Goal: Task Accomplishment & Management: Complete application form

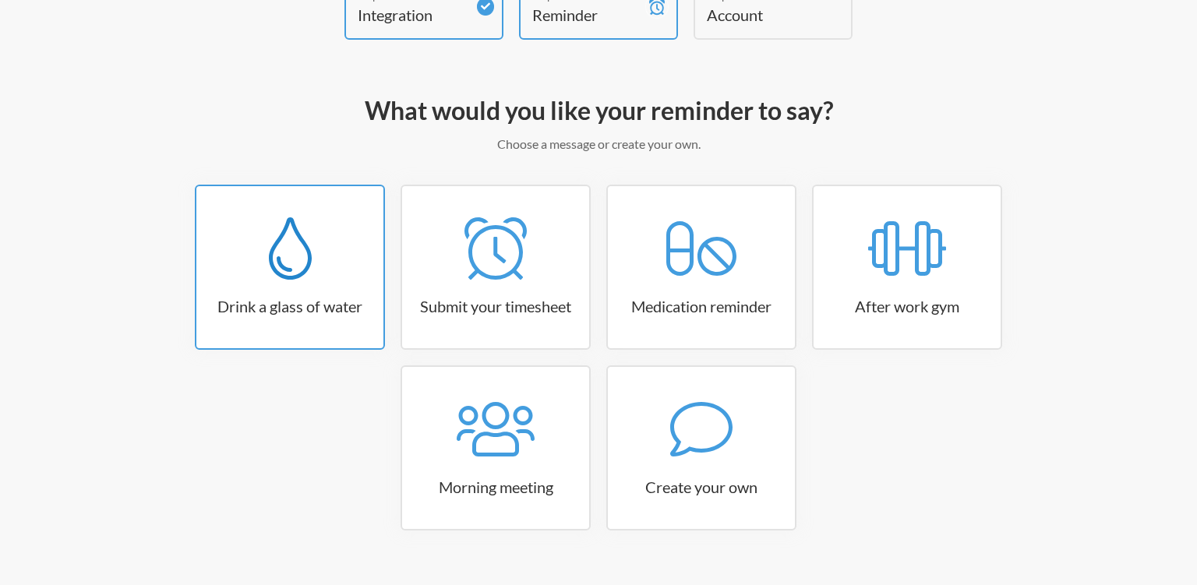
scroll to position [140, 0]
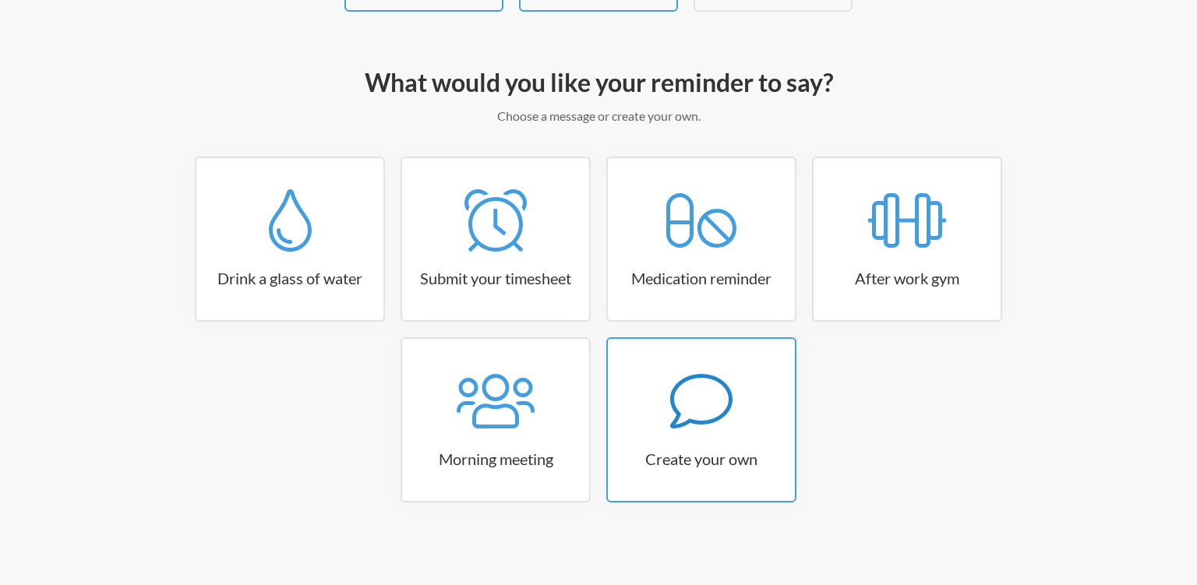
click at [703, 388] on icon at bounding box center [701, 401] width 62 height 62
select select "07:30:00"
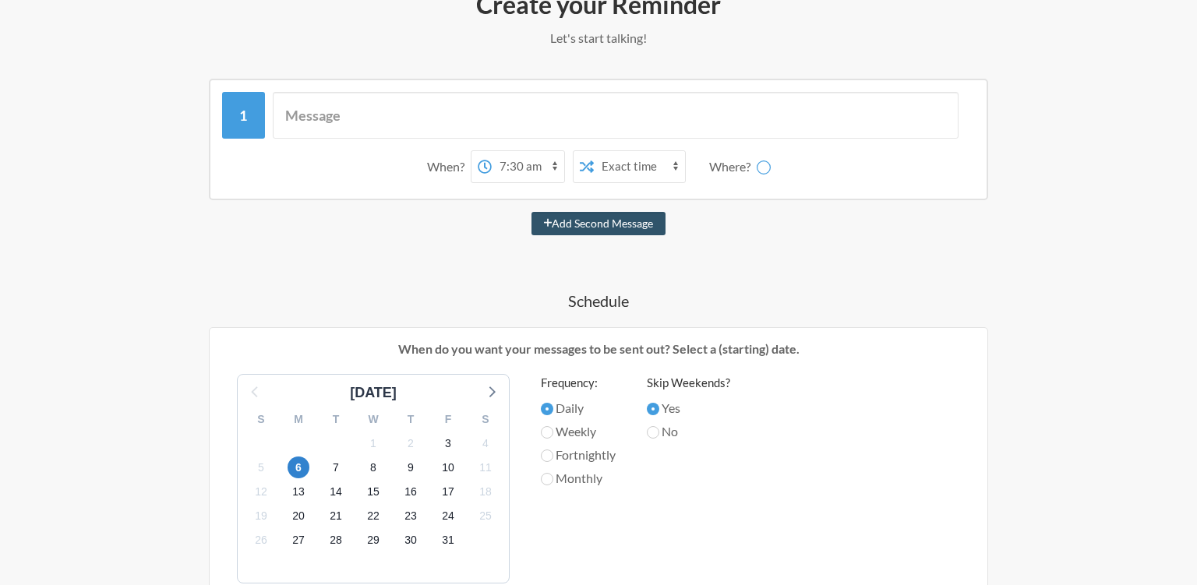
scroll to position [218, 0]
click at [369, 114] on input "text" at bounding box center [616, 115] width 687 height 47
type input "Login on Zoho"
click at [430, 151] on select "12:00 am 12:15 am 12:30 am 12:45 am 1:00 am 1:15 am 1:30 am 1:45 am 2:00 am 2:1…" at bounding box center [466, 166] width 72 height 31
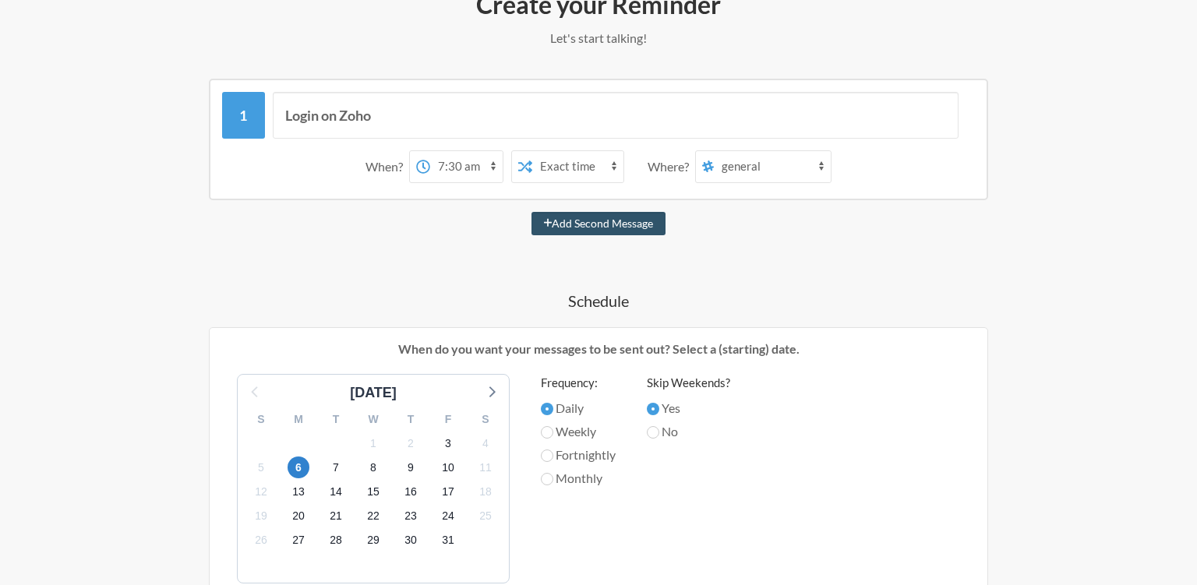
select select "09:45:00"
click option "9:45 am" at bounding box center [0, 0] width 0 height 0
click at [532, 151] on select "Exact time Random time" at bounding box center [577, 166] width 91 height 31
click option "Random time" at bounding box center [0, 0] width 0 height 0
click at [532, 151] on select "Exact time Random time" at bounding box center [577, 166] width 91 height 31
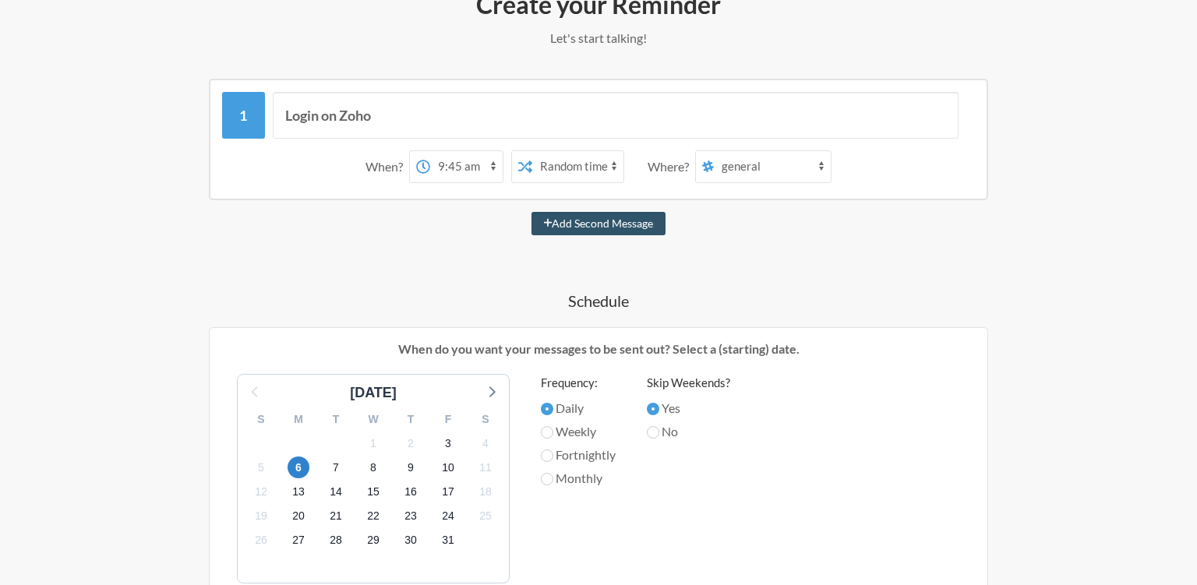
select select "false"
click option "Exact time" at bounding box center [0, 0] width 0 height 0
click at [714, 151] on select "general q3-targets random accounts public-health-all-updates public-health-mail…" at bounding box center [772, 166] width 117 height 31
click option "general" at bounding box center [0, 0] width 0 height 0
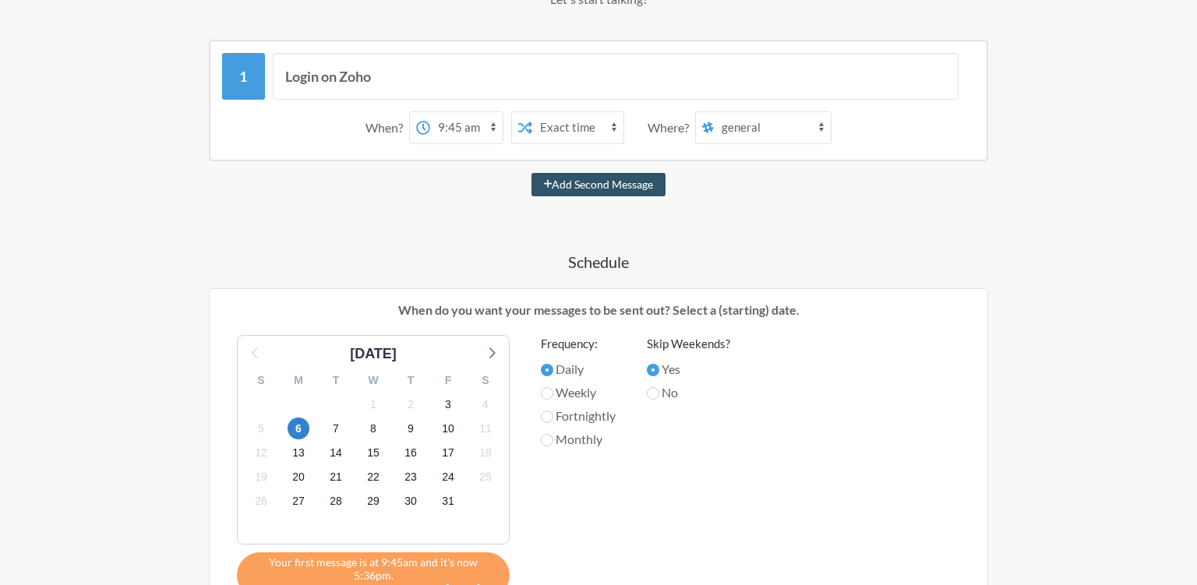
scroll to position [259, 0]
click at [538, 178] on button "Add Second Message" at bounding box center [598, 182] width 135 height 23
select select "10:45:00"
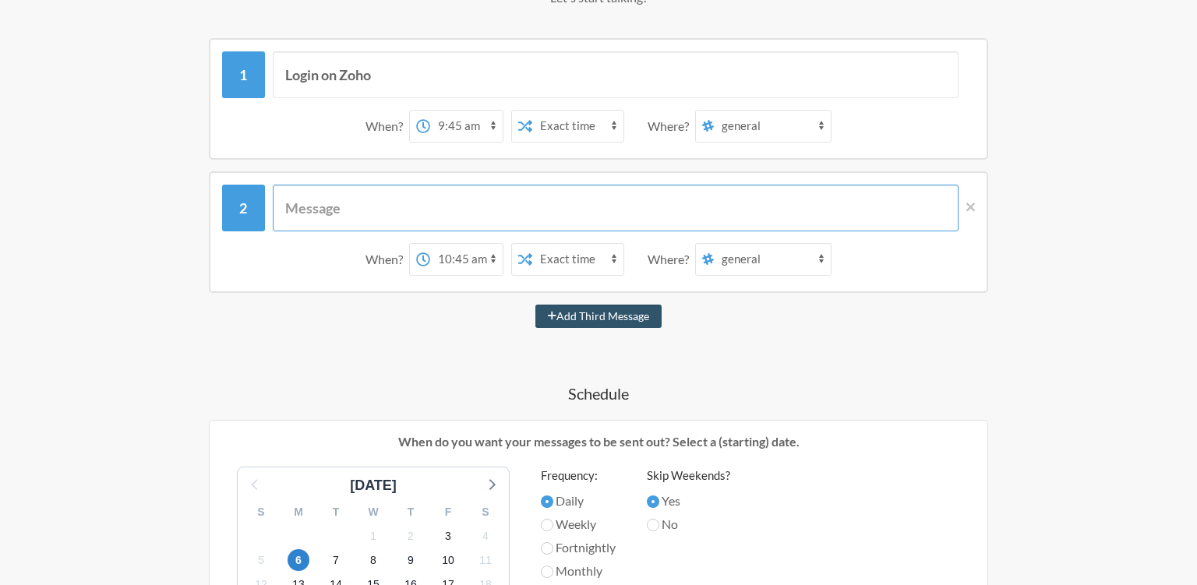
click at [425, 215] on input "text" at bounding box center [616, 208] width 687 height 47
type input "Logout on Zoho People"
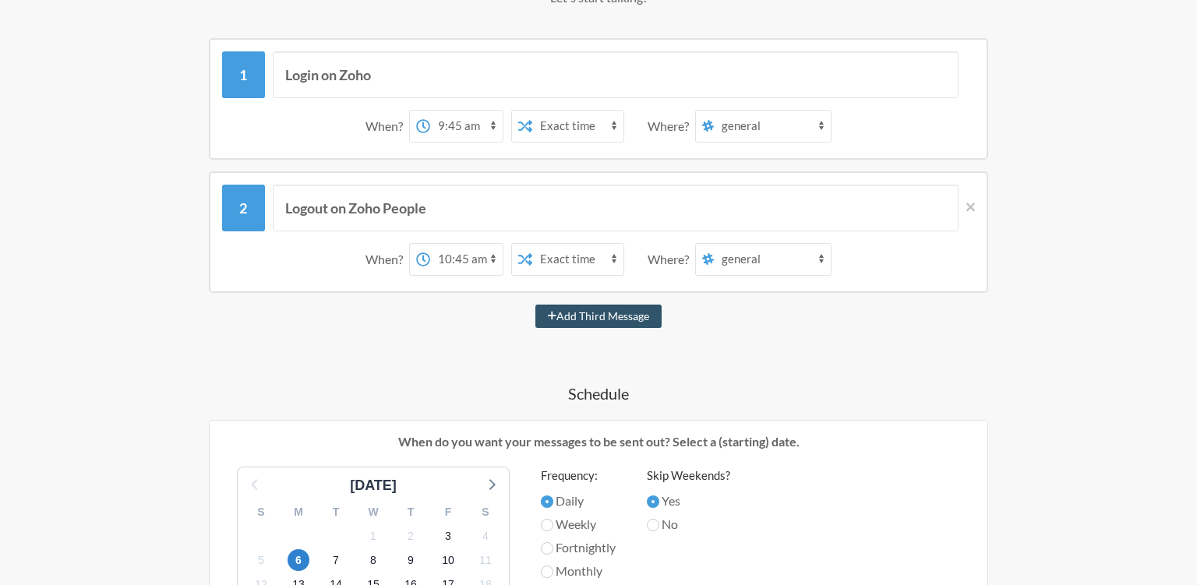
click at [429, 44] on div "Login on Zoho When? 12:00 am 12:15 am 12:30 am 12:45 am 1:00 am 1:15 am 1:30 am…" at bounding box center [598, 99] width 779 height 122
click at [418, 79] on input "Login on Zoho" at bounding box center [616, 74] width 687 height 47
type input "Login on Zoho People"
click at [714, 244] on select "general q3-targets random accounts public-health-all-updates public-health-mail…" at bounding box center [772, 259] width 117 height 31
select select "C093XGD9HU5"
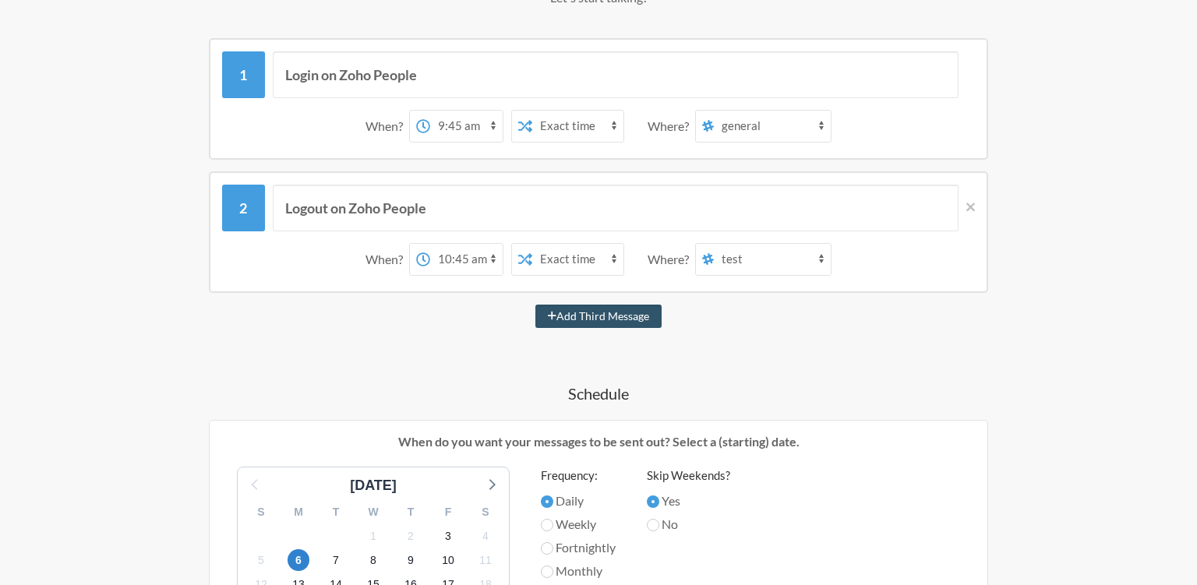
click option "test" at bounding box center [0, 0] width 0 height 0
click at [740, 93] on input "Login on Zoho People" at bounding box center [616, 74] width 687 height 47
click at [714, 111] on select "general q3-targets random accounts public-health-all-updates public-health-mail…" at bounding box center [772, 126] width 117 height 31
select select "C093XGD9HU5"
click option "test" at bounding box center [0, 0] width 0 height 0
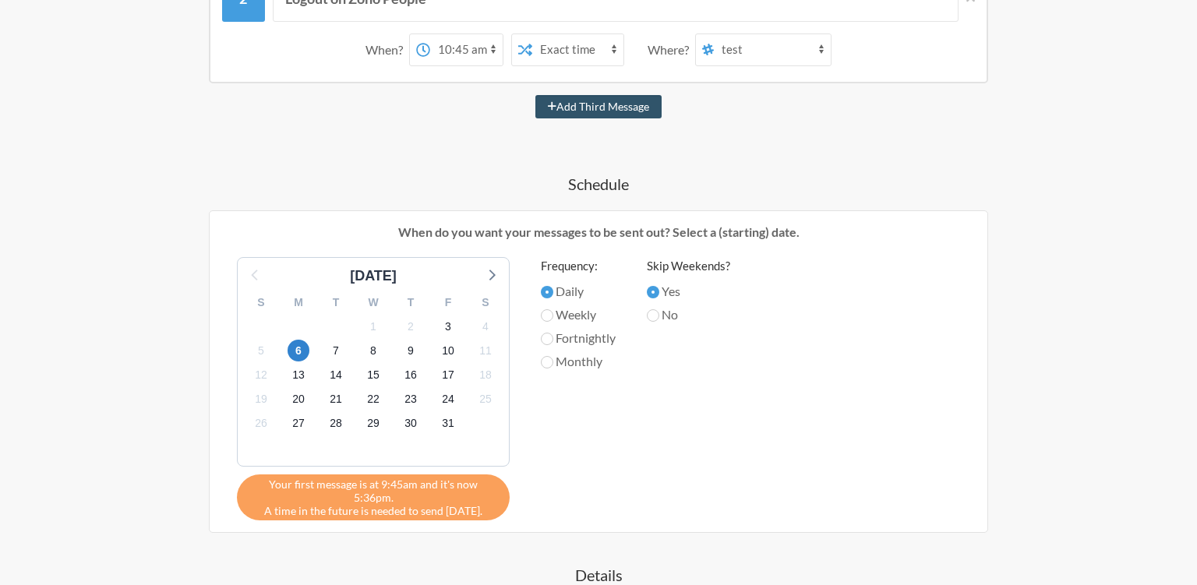
scroll to position [469, 0]
click at [662, 317] on label "No" at bounding box center [688, 314] width 83 height 19
click at [659, 317] on input "No" at bounding box center [653, 315] width 12 height 12
radio input "true"
click at [657, 295] on input "Yes" at bounding box center [653, 291] width 12 height 12
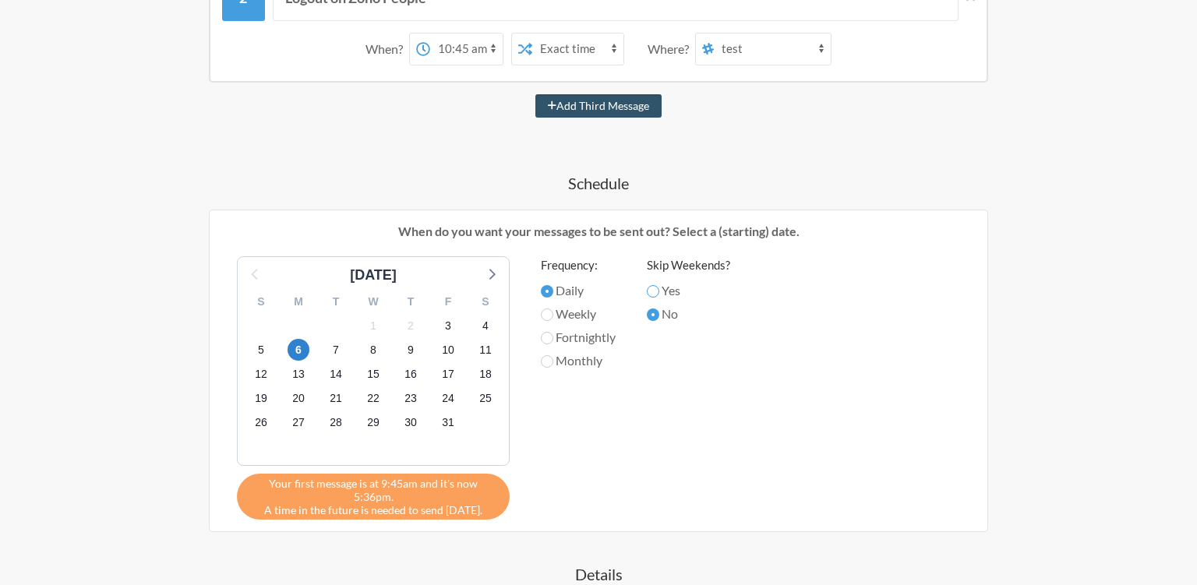
radio input "true"
click at [661, 305] on label "No" at bounding box center [688, 314] width 83 height 19
click at [659, 309] on input "No" at bounding box center [653, 315] width 12 height 12
radio input "true"
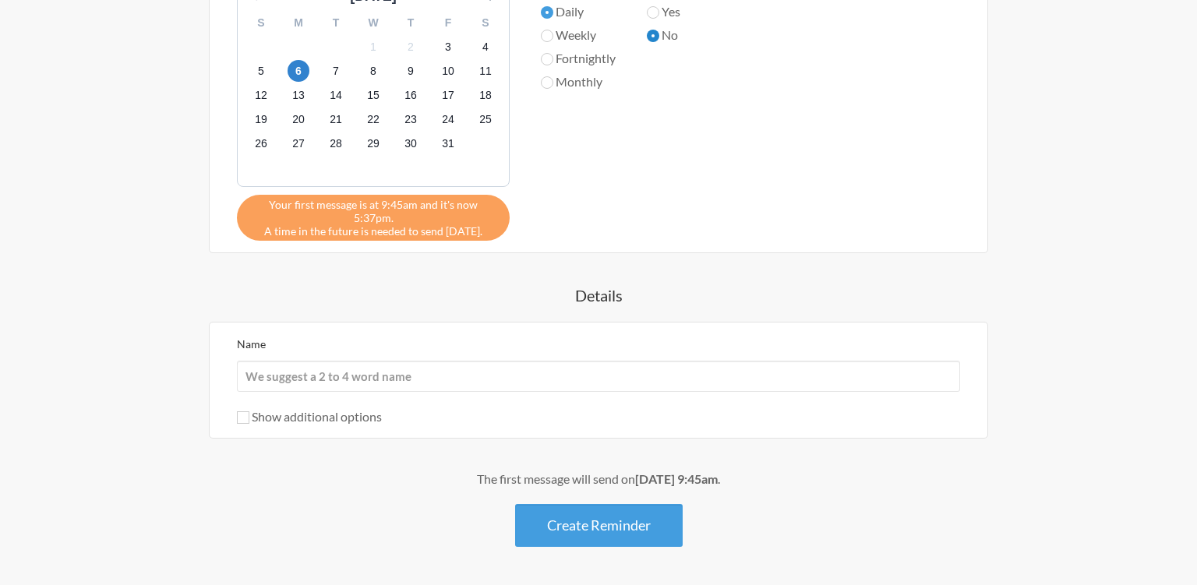
scroll to position [786, 0]
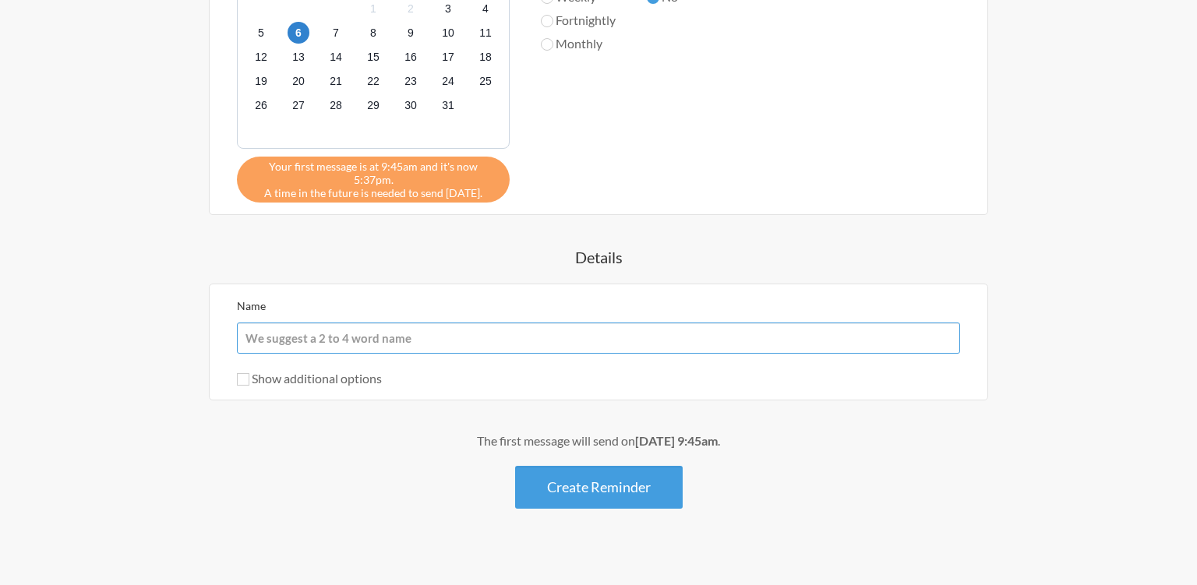
click at [305, 323] on input "Name" at bounding box center [598, 338] width 723 height 31
click at [578, 471] on button "Create Reminder" at bounding box center [599, 487] width 168 height 43
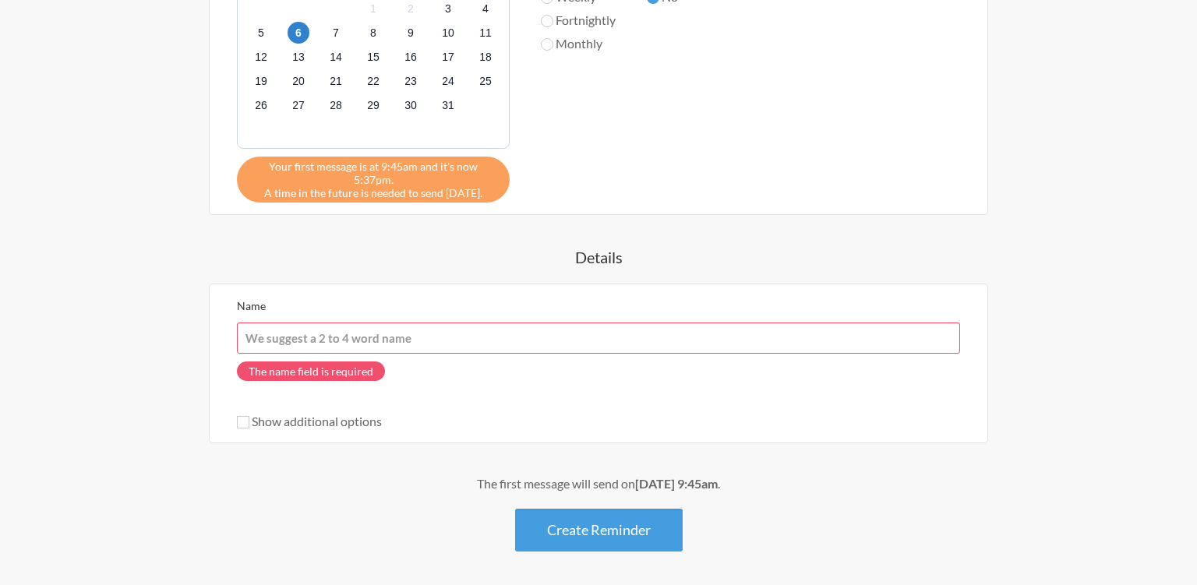
click at [323, 330] on input "Name" at bounding box center [598, 338] width 723 height 31
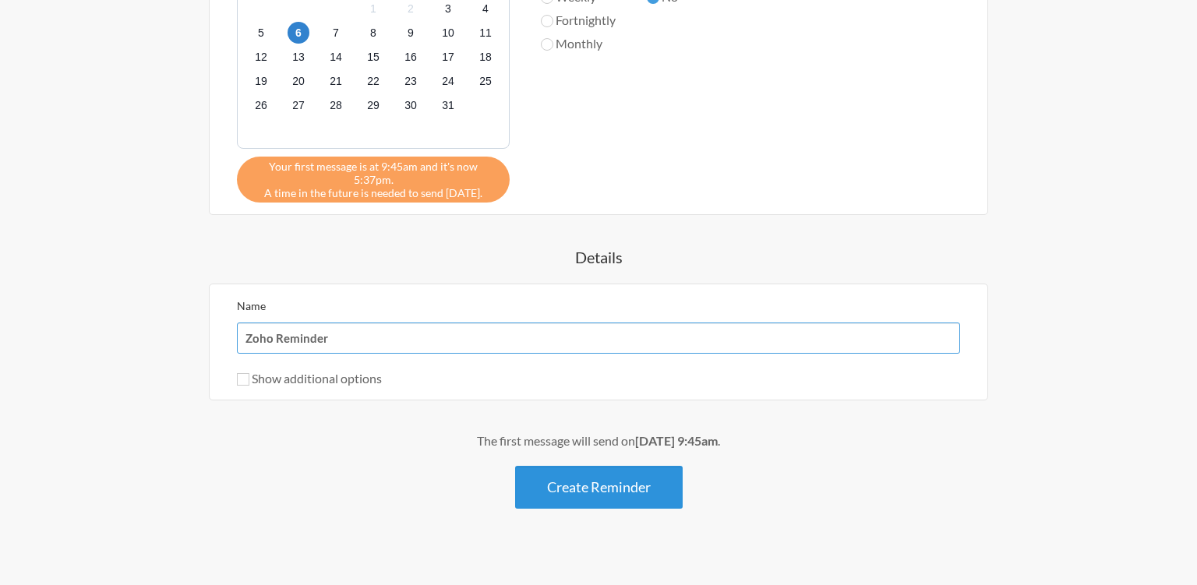
type input "Zoho Reminder"
click at [525, 477] on button "Create Reminder" at bounding box center [599, 487] width 168 height 43
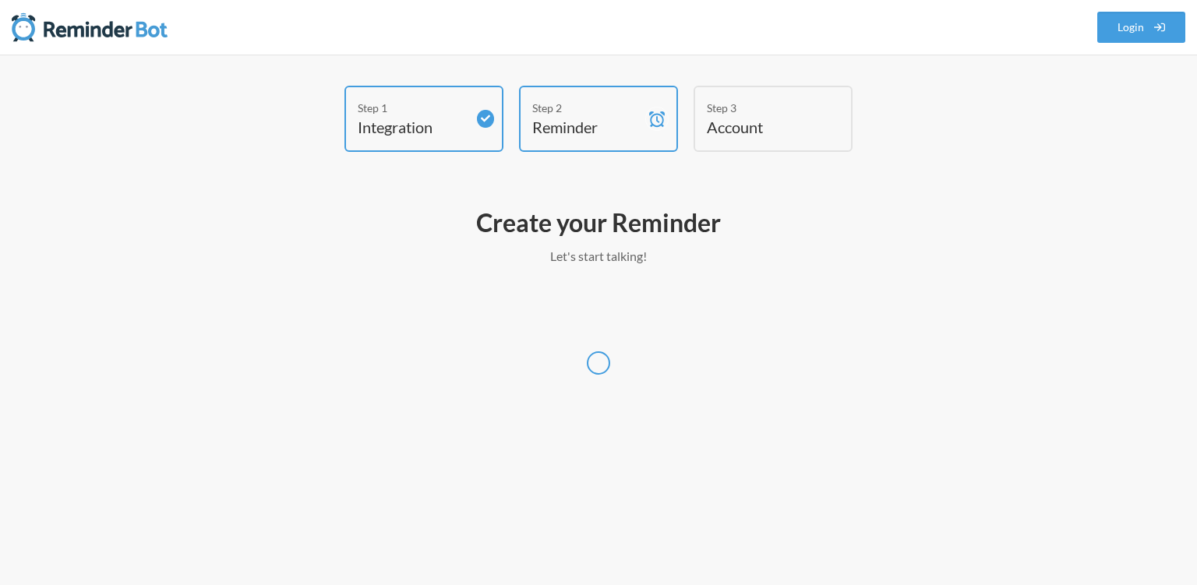
select select "[GEOGRAPHIC_DATA]/[GEOGRAPHIC_DATA]"
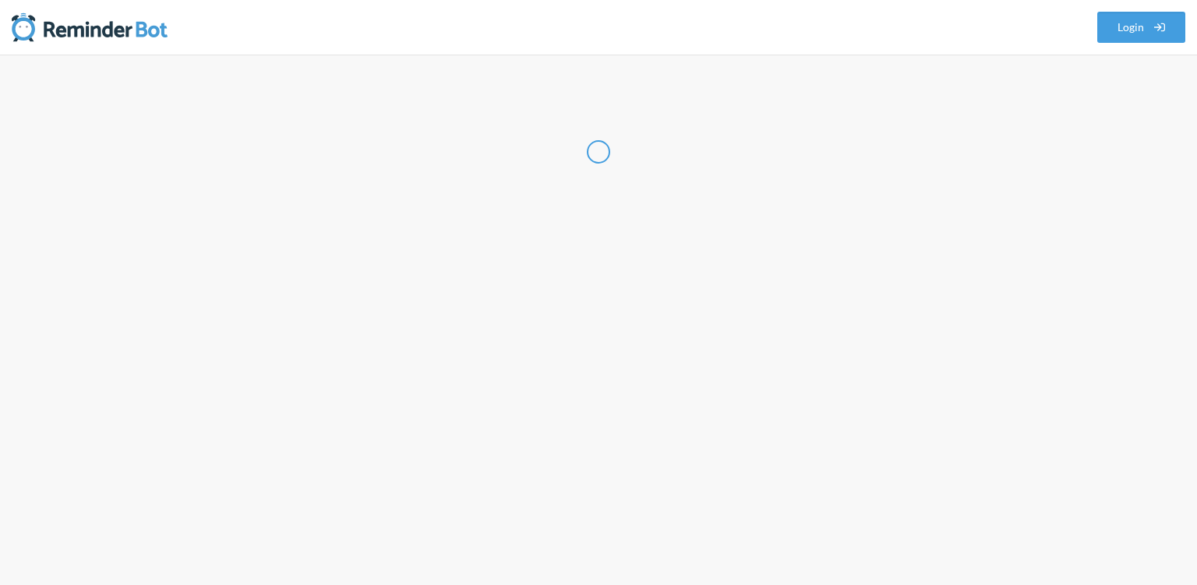
select select "IN"
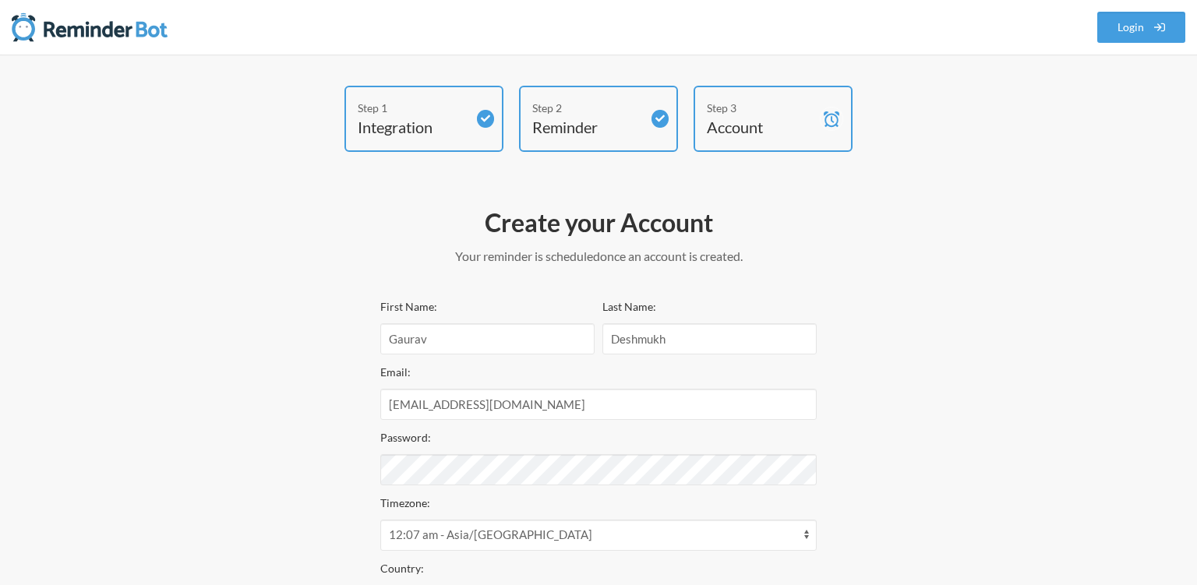
click at [577, 108] on div "Step 2" at bounding box center [586, 108] width 109 height 16
select select "09:45:00"
select select "10:45:00"
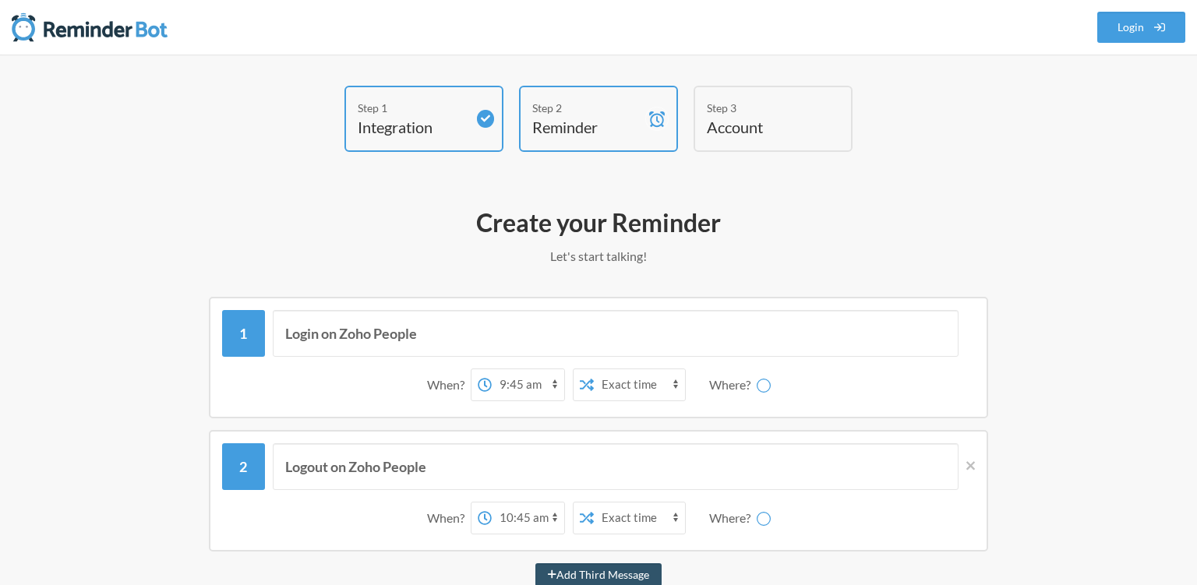
click at [492, 369] on select "12:00 am 12:15 am 12:30 am 12:45 am 1:00 am 1:15 am 1:30 am 1:45 am 2:00 am 2:1…" at bounding box center [528, 384] width 72 height 31
select select "C093XGD9HU5"
select select "10:00:00"
click option "10:00 am" at bounding box center [0, 0] width 0 height 0
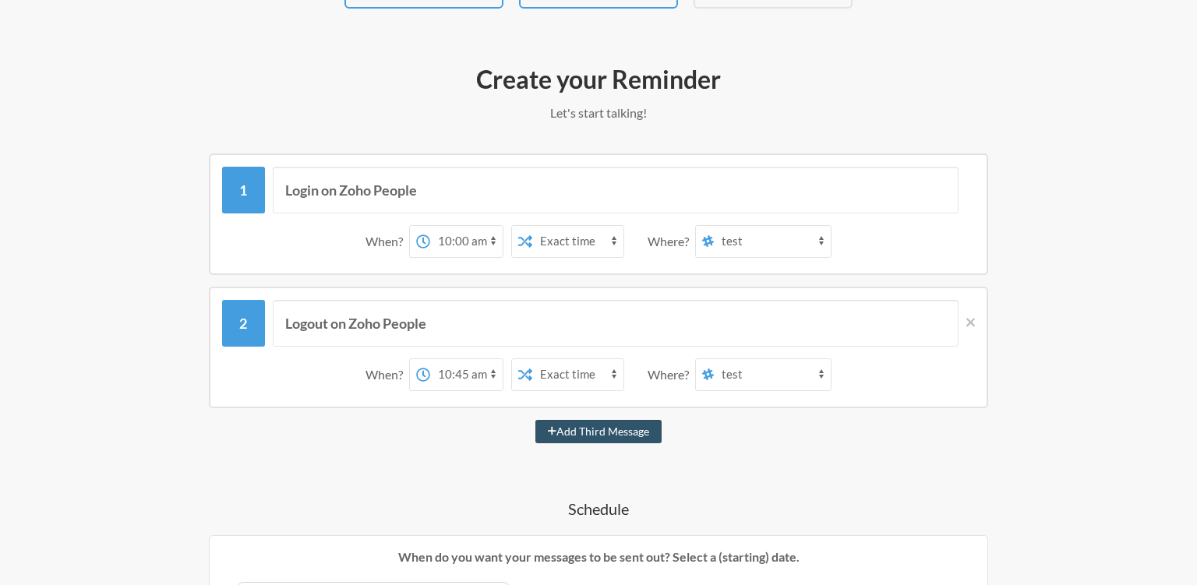
scroll to position [163, 0]
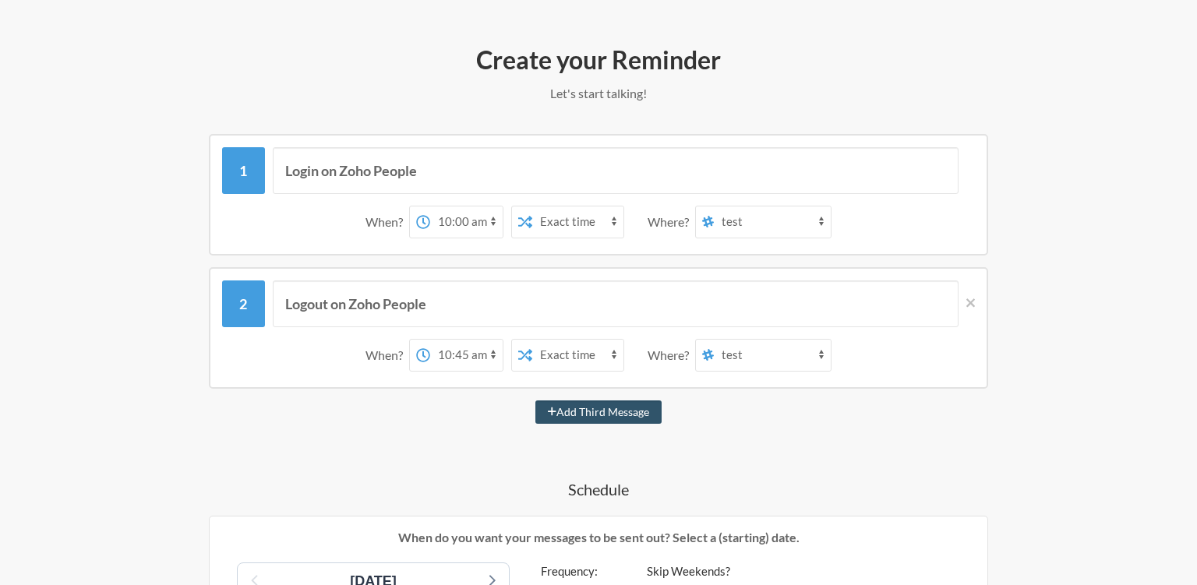
click at [430, 340] on select "12:00 am 12:15 am 12:30 am 12:45 am 1:00 am 1:15 am 1:30 am 1:45 am 2:00 am 2:1…" at bounding box center [466, 355] width 72 height 31
select select "19:30:00"
click option "7:30 pm" at bounding box center [0, 0] width 0 height 0
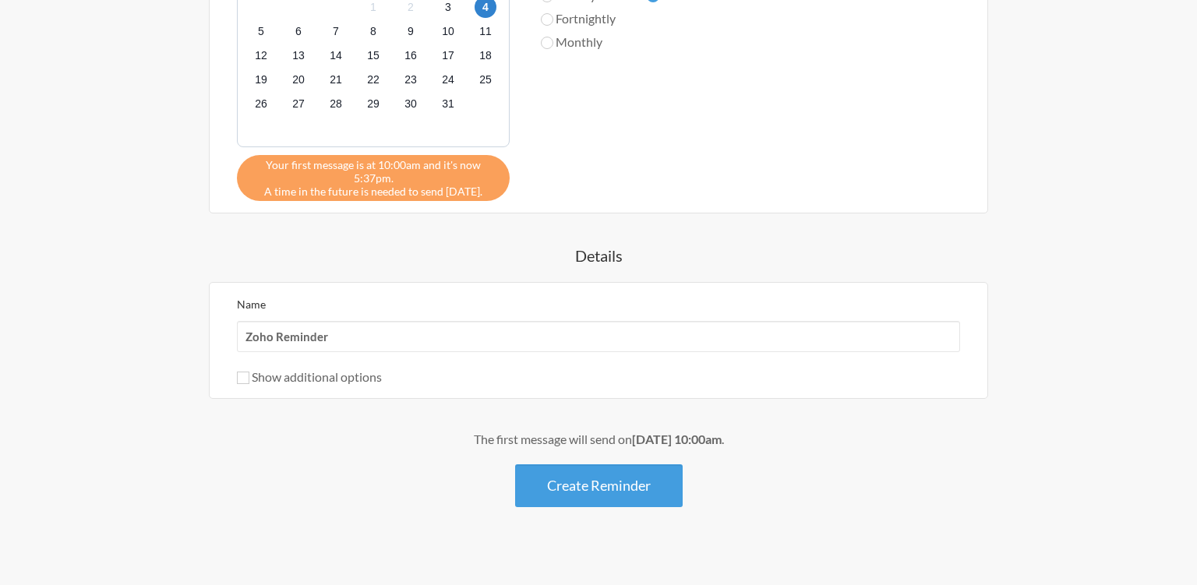
scroll to position [800, 0]
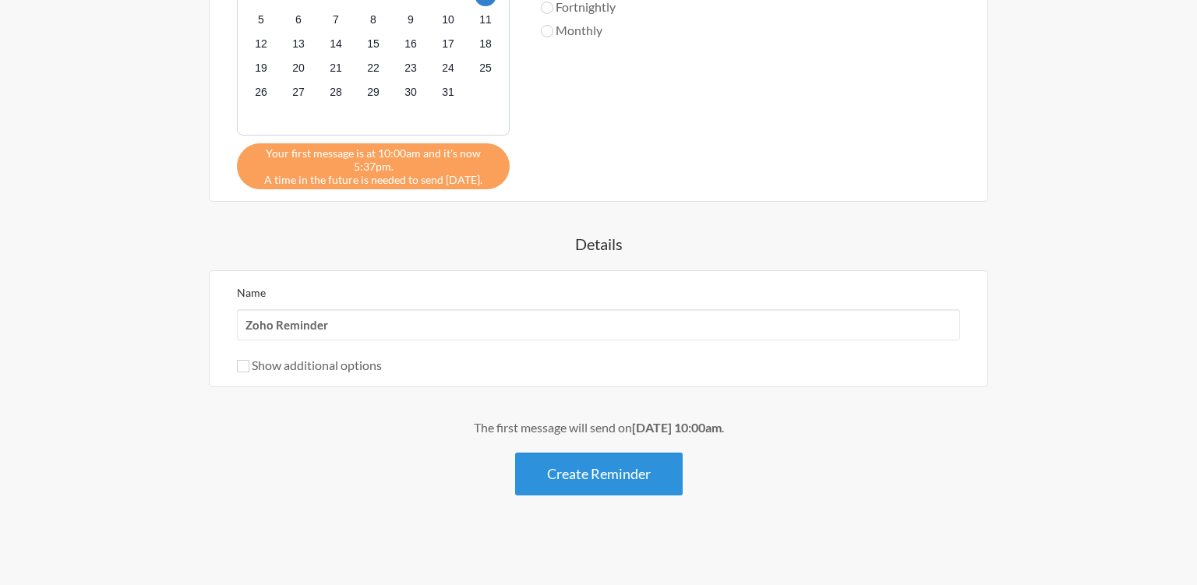
click at [606, 459] on button "Create Reminder" at bounding box center [599, 474] width 168 height 43
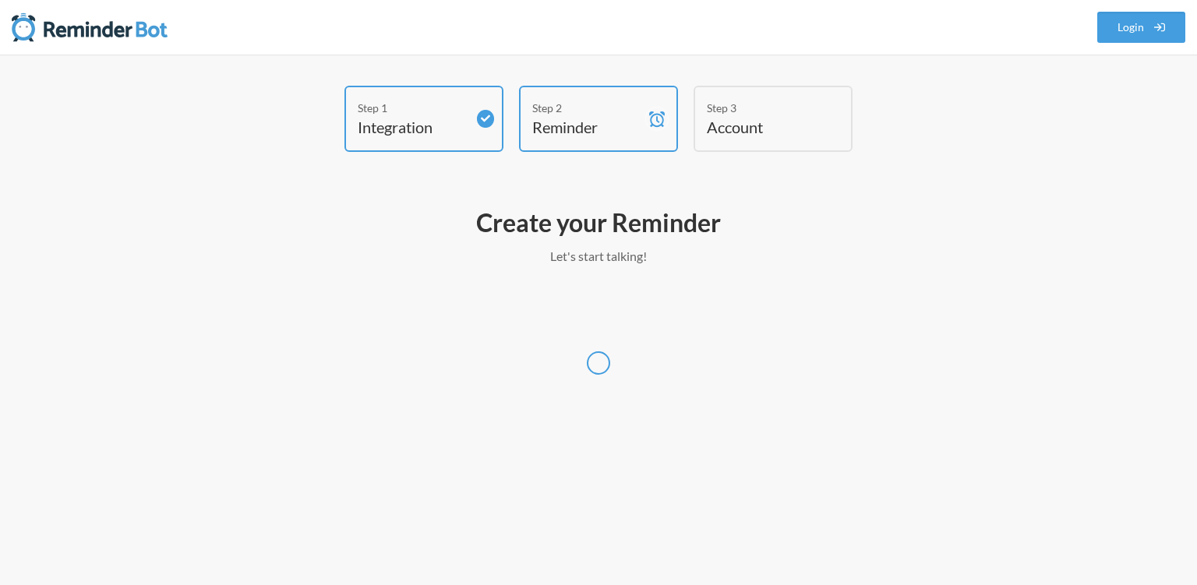
scroll to position [0, 0]
select select "[GEOGRAPHIC_DATA]/[GEOGRAPHIC_DATA]"
select select "IN"
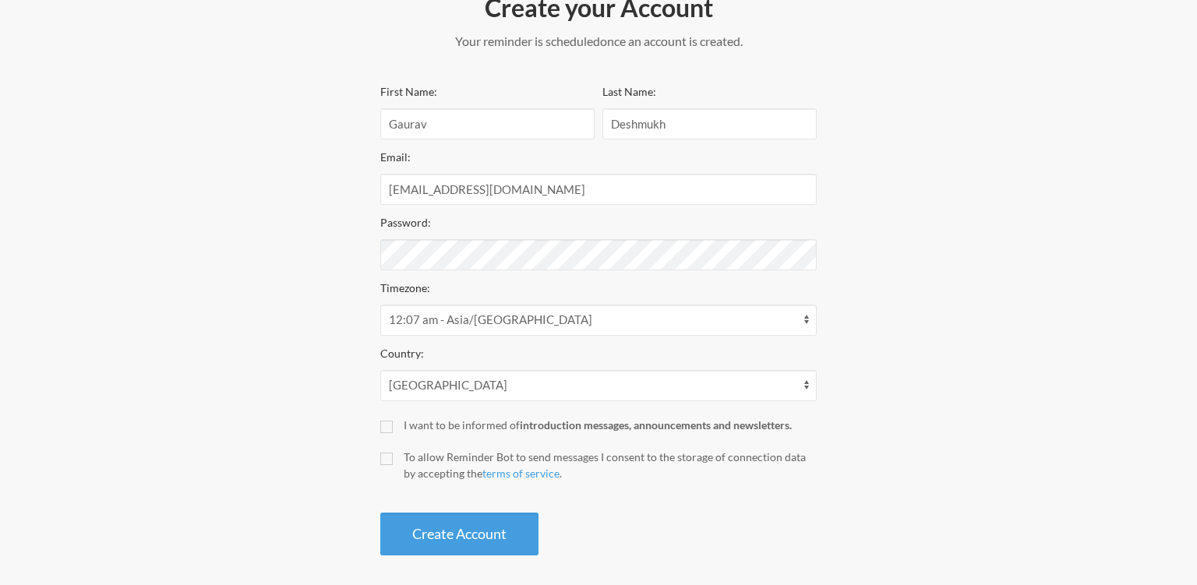
scroll to position [223, 0]
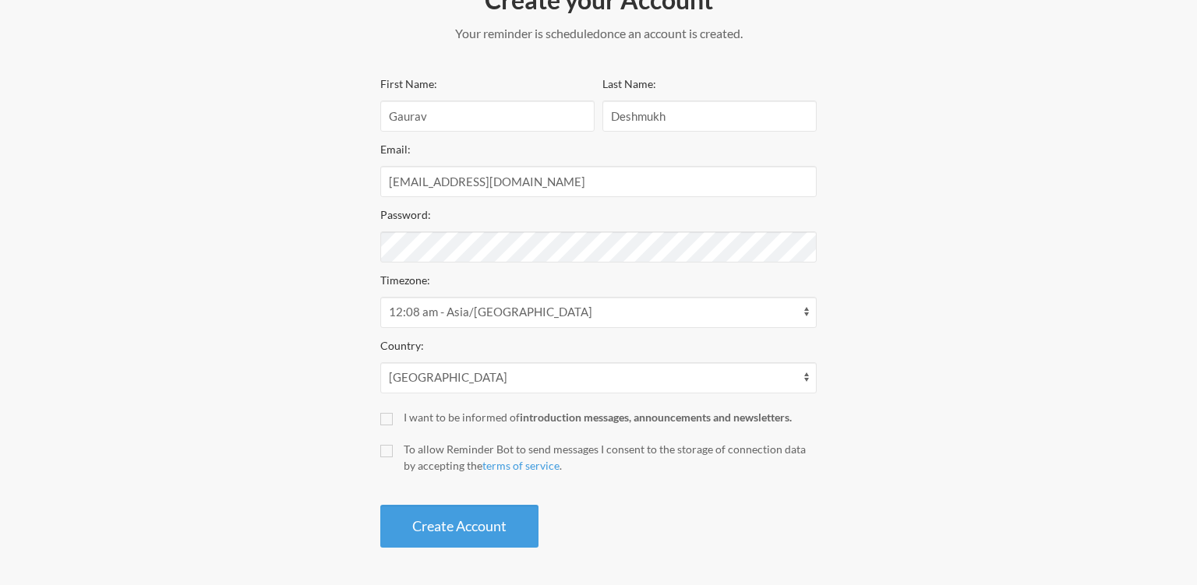
click at [432, 416] on div "I want to be informed of introduction messages, announcements and newsletters." at bounding box center [610, 417] width 413 height 16
click at [393, 416] on input "I want to be informed of introduction messages, announcements and newsletters." at bounding box center [386, 419] width 12 height 12
checkbox input "true"
click at [416, 471] on div "To allow Reminder Bot to send messages I consent to the storage of connection d…" at bounding box center [610, 457] width 413 height 33
click at [393, 457] on input "To allow Reminder Bot to send messages I consent to the storage of connection d…" at bounding box center [386, 451] width 12 height 12
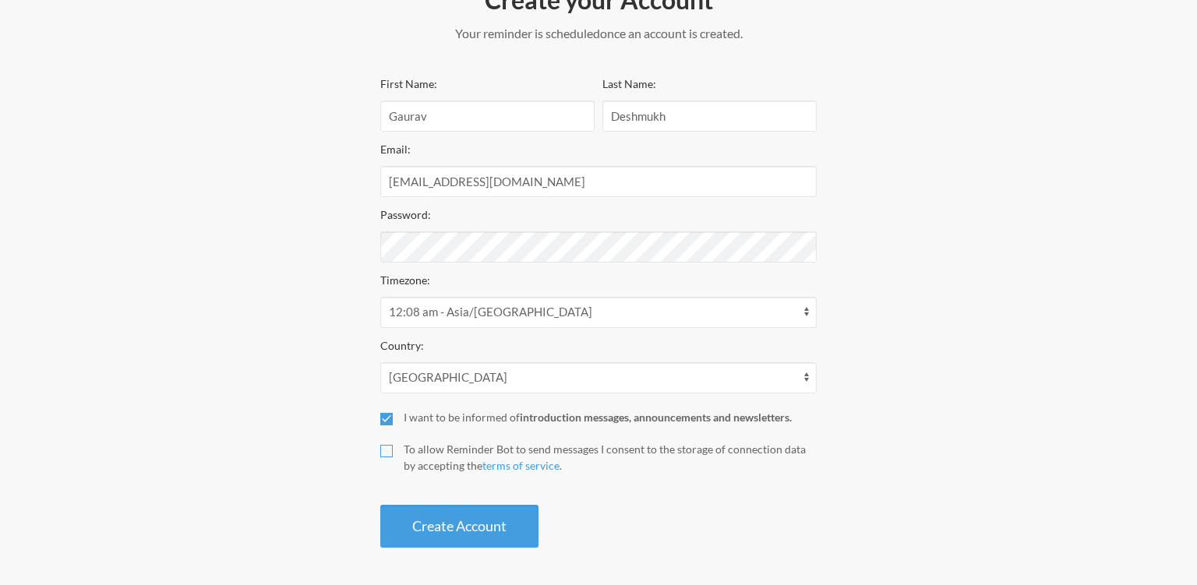
checkbox input "true"
click at [433, 521] on button "Create Account" at bounding box center [459, 526] width 158 height 43
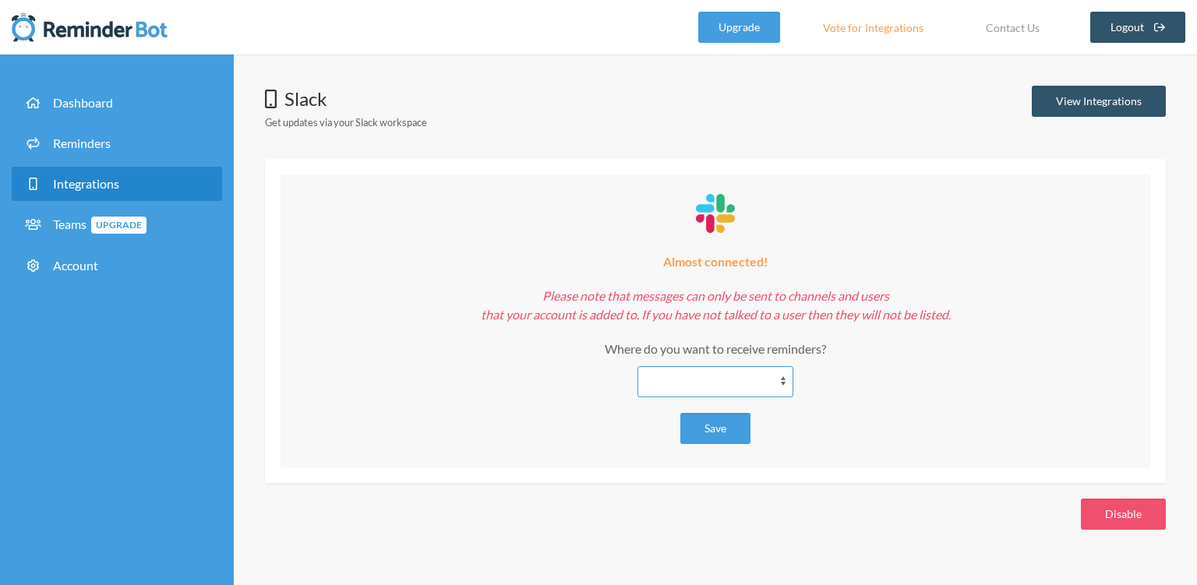
click at [637, 366] on select "**********" at bounding box center [715, 381] width 156 height 31
select select "**********"
click option "******" at bounding box center [0, 0] width 0 height 0
click at [734, 424] on button "Save" at bounding box center [715, 428] width 70 height 31
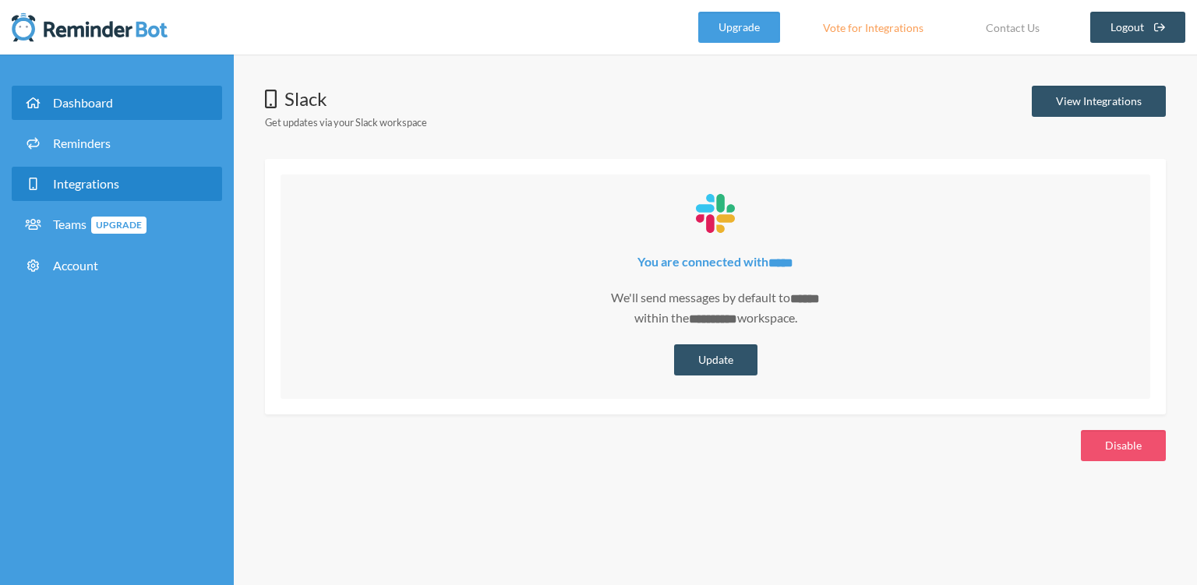
click at [105, 94] on link "Dashboard" at bounding box center [117, 103] width 210 height 34
